Goal: Task Accomplishment & Management: Manage account settings

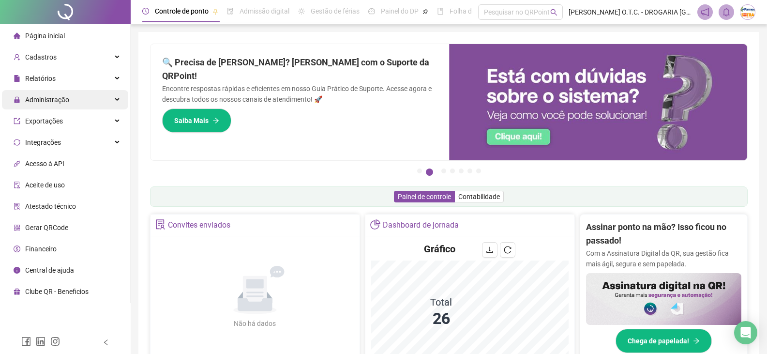
click at [97, 97] on div "Administração" at bounding box center [65, 99] width 126 height 19
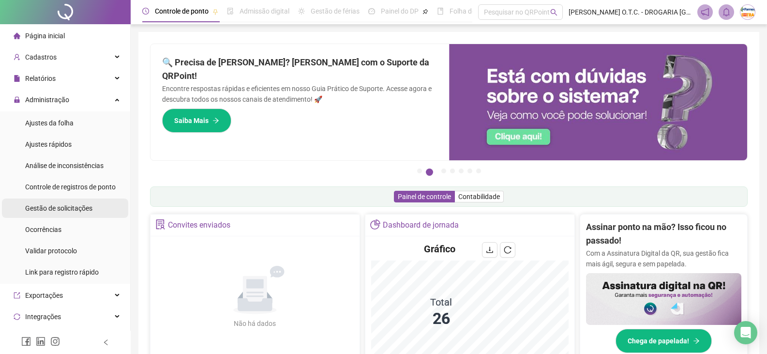
click at [61, 207] on span "Gestão de solicitações" at bounding box center [58, 208] width 67 height 8
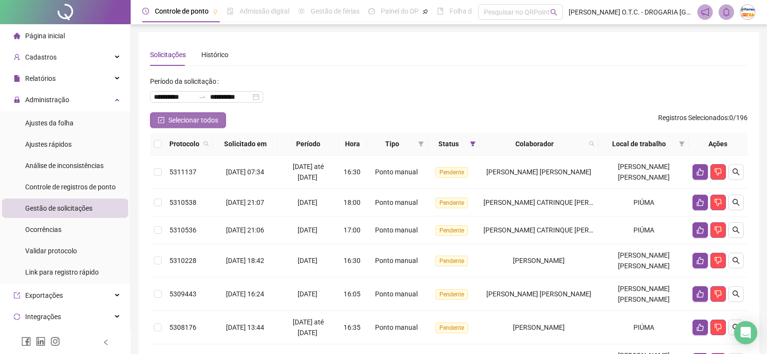
click at [209, 117] on span "Selecionar todos" at bounding box center [193, 120] width 50 height 11
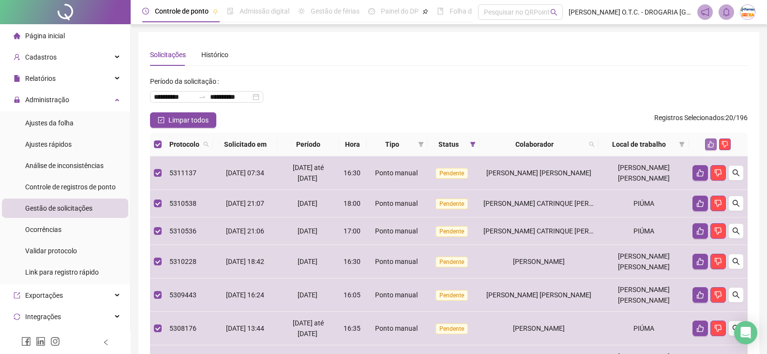
click at [710, 140] on button "button" at bounding box center [711, 144] width 12 height 12
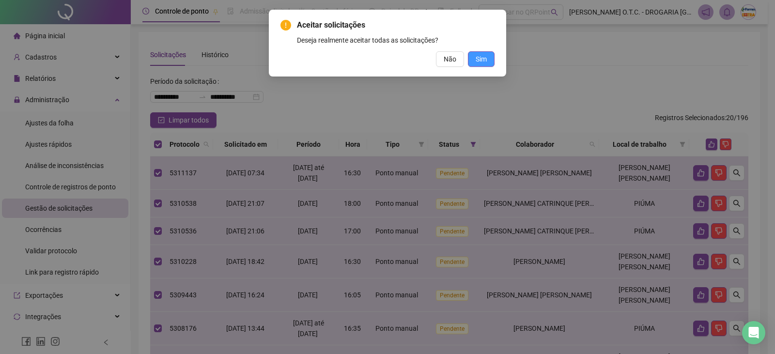
click at [490, 62] on button "Sim" at bounding box center [481, 58] width 27 height 15
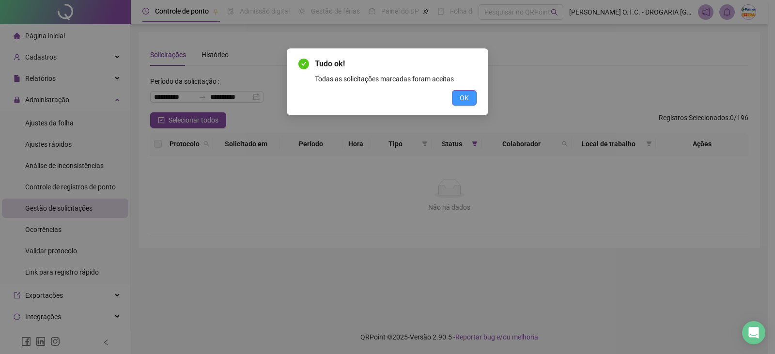
click at [463, 103] on button "OK" at bounding box center [464, 97] width 25 height 15
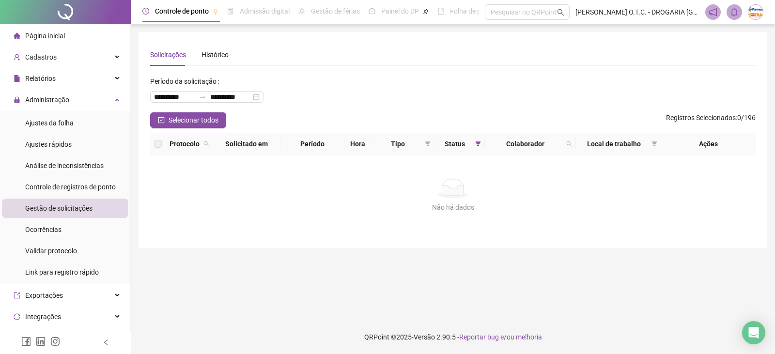
click at [75, 40] on li "Página inicial" at bounding box center [65, 35] width 126 height 19
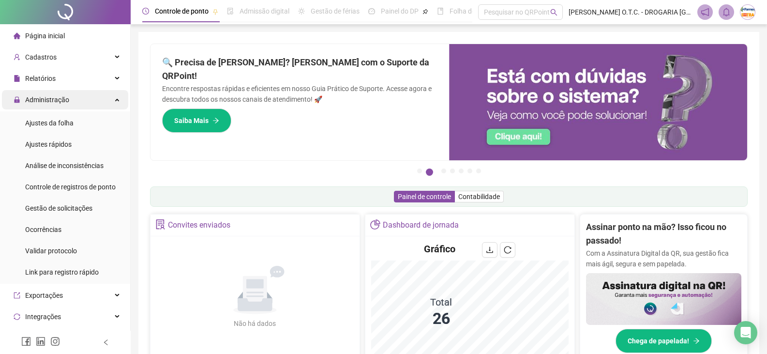
click at [47, 97] on span "Administração" at bounding box center [47, 100] width 44 height 8
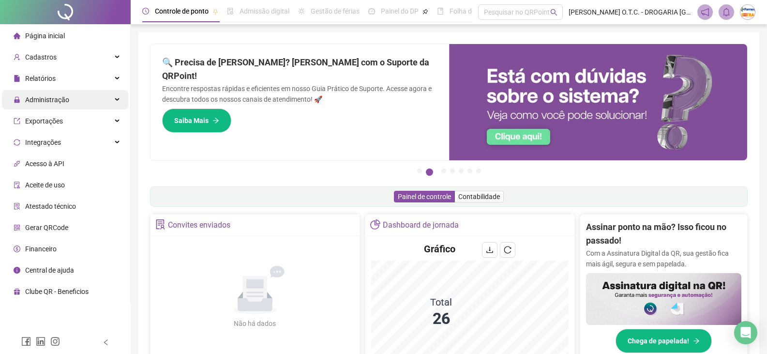
click at [35, 92] on span "Administração" at bounding box center [42, 99] width 56 height 19
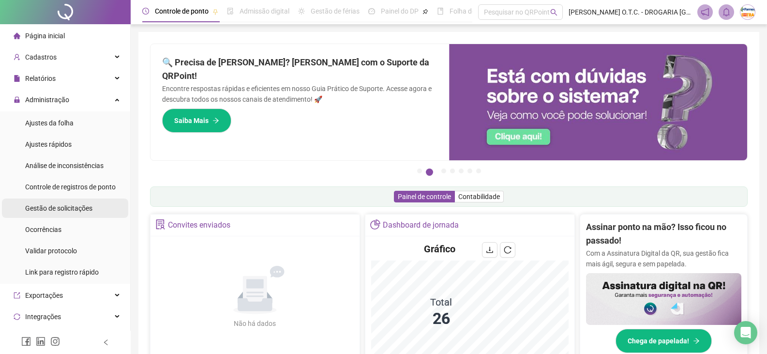
click at [92, 208] on li "Gestão de solicitações" at bounding box center [65, 207] width 126 height 19
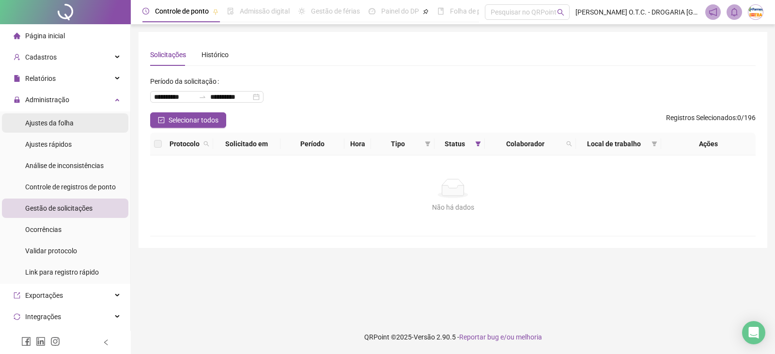
click at [79, 129] on li "Ajustes da folha" at bounding box center [65, 122] width 126 height 19
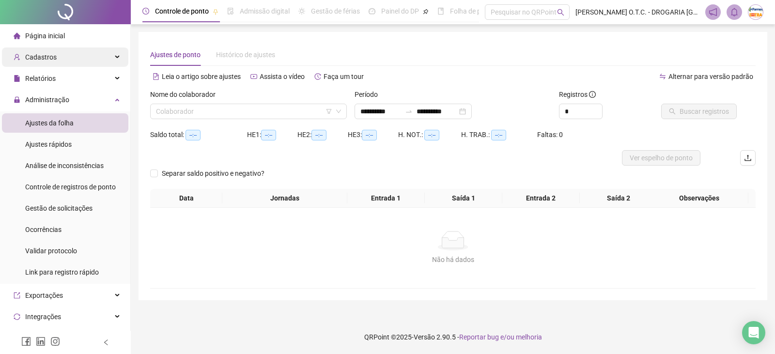
click at [58, 54] on div "Cadastros" at bounding box center [65, 56] width 126 height 19
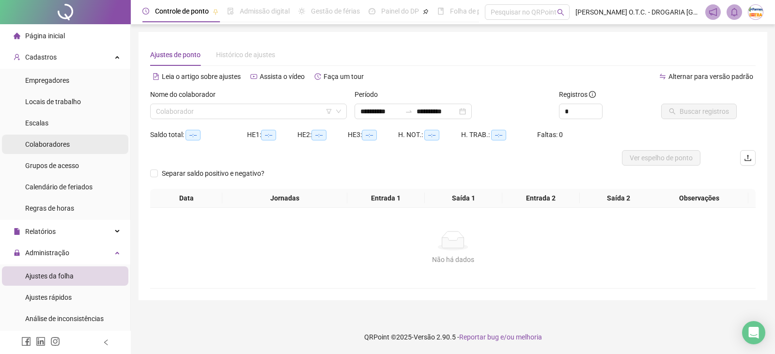
click at [81, 144] on li "Colaboradores" at bounding box center [65, 144] width 126 height 19
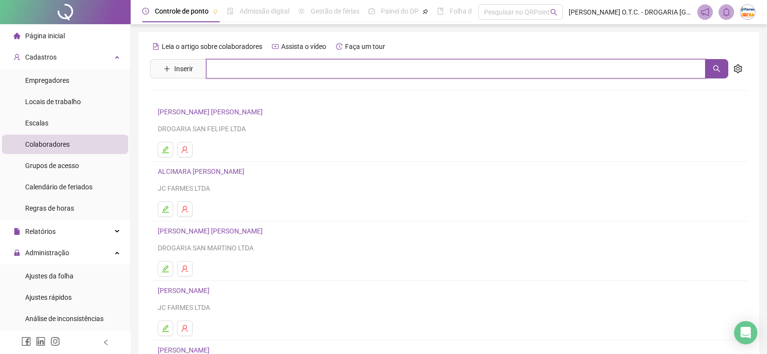
click at [256, 70] on input "text" at bounding box center [456, 68] width 500 height 19
click at [722, 70] on button "button" at bounding box center [716, 68] width 23 height 19
type input "******"
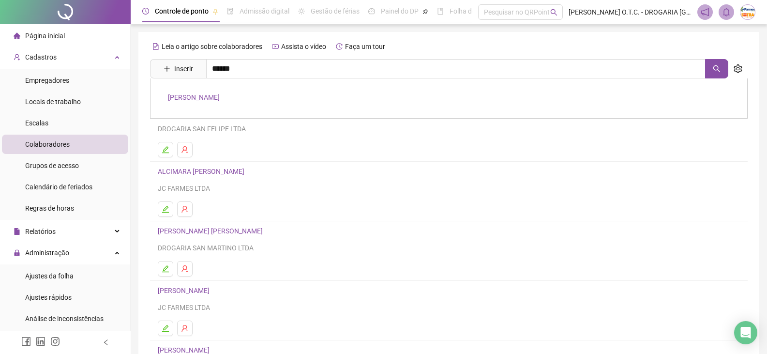
click at [220, 99] on link "[PERSON_NAME]" at bounding box center [194, 97] width 52 height 8
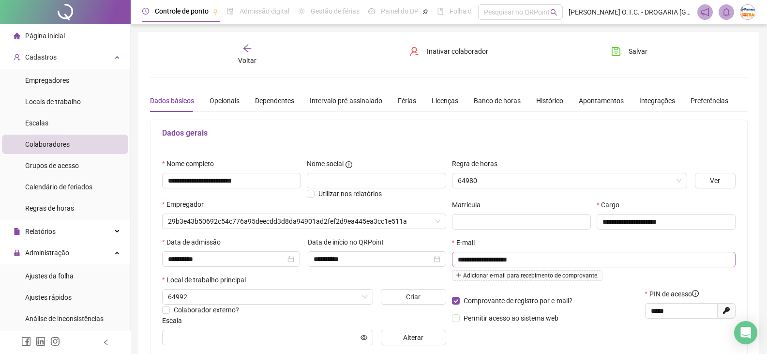
type input "**********"
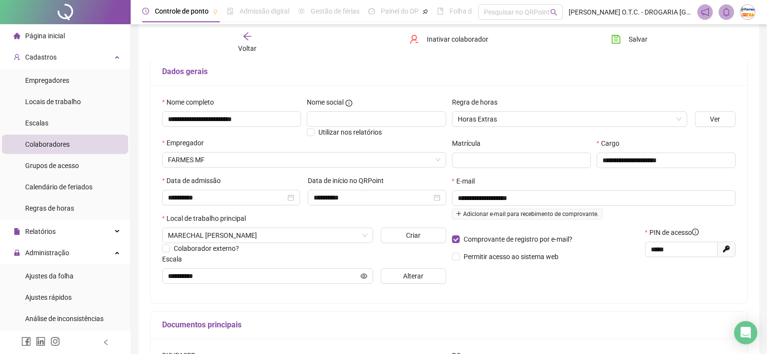
scroll to position [97, 0]
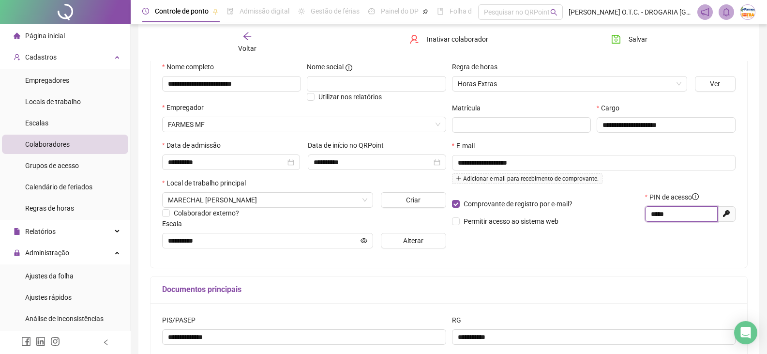
drag, startPoint x: 670, startPoint y: 215, endPoint x: 644, endPoint y: 220, distance: 26.6
click at [645, 218] on span "*****" at bounding box center [681, 213] width 73 height 15
